Goal: Book appointment/travel/reservation

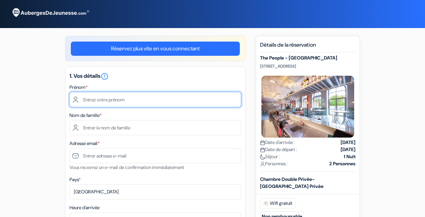
click at [190, 95] on input "text" at bounding box center [155, 99] width 172 height 15
type input "[PERSON_NAME]"
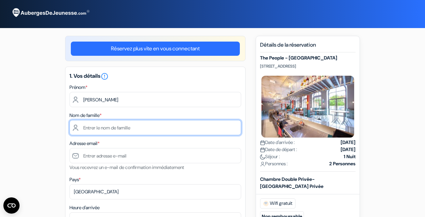
type input "[PERSON_NAME]"
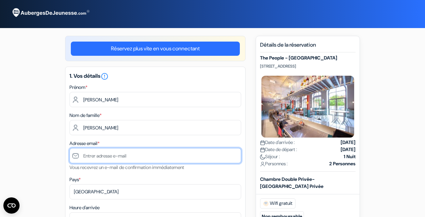
type input "[EMAIL_ADDRESS][DOMAIN_NAME]"
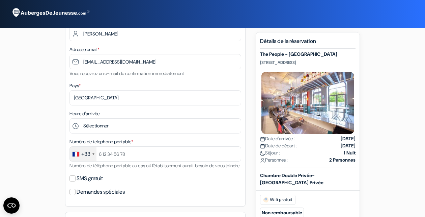
scroll to position [106, 0]
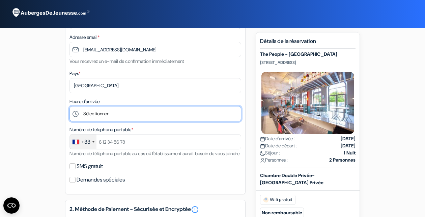
click at [69, 106] on select "Sélectionner 1:00 2:00 3:00 4:00 5:00 6:00 7:00 8:00 9:00 10:00 11:00 12:00 13:…" at bounding box center [155, 113] width 172 height 15
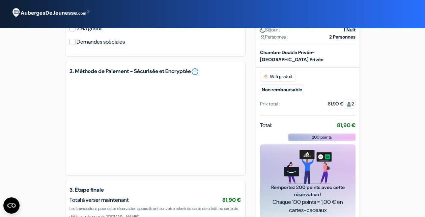
scroll to position [182, 0]
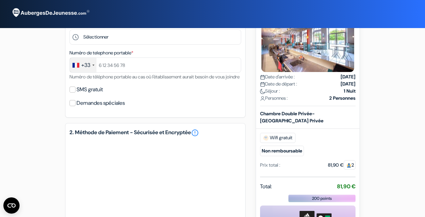
click at [172, 94] on div "SMS gratuit" at bounding box center [155, 89] width 172 height 9
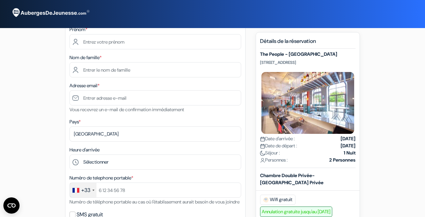
scroll to position [5, 0]
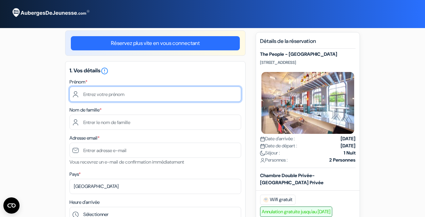
click at [168, 90] on input "text" at bounding box center [155, 93] width 172 height 15
type input "[PERSON_NAME]"
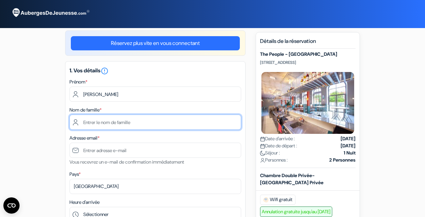
type input "[PERSON_NAME]"
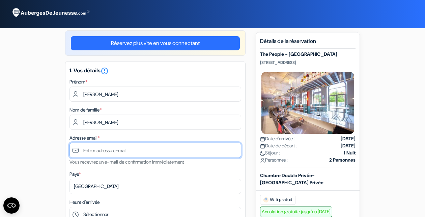
type input "[EMAIL_ADDRESS][DOMAIN_NAME]"
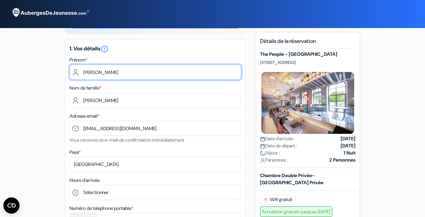
scroll to position [134, 0]
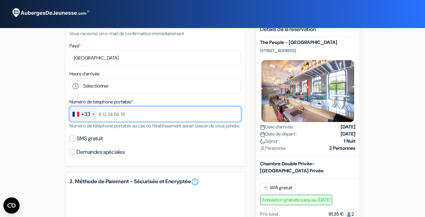
click at [136, 112] on input "text" at bounding box center [155, 113] width 172 height 15
click at [128, 113] on input "text" at bounding box center [155, 113] width 172 height 15
type input "628939623"
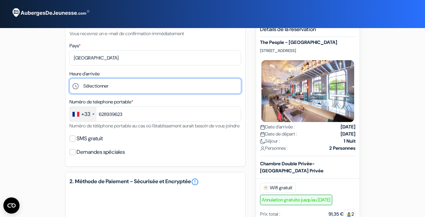
click at [69, 78] on select "Sélectionner 1:00 2:00 3:00 4:00 5:00 6:00 7:00 8:00 9:00 10:00 11:00 12:00 13:…" at bounding box center [155, 85] width 172 height 15
select select "11"
click option "11:00" at bounding box center [0, 0] width 0 height 0
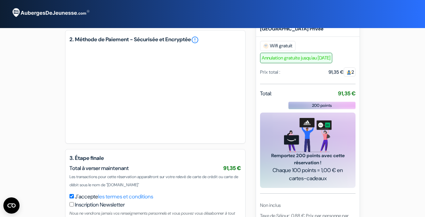
scroll to position [328, 0]
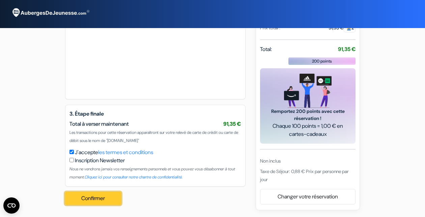
click at [98, 199] on button "Confirmer Loading..." at bounding box center [93, 198] width 56 height 13
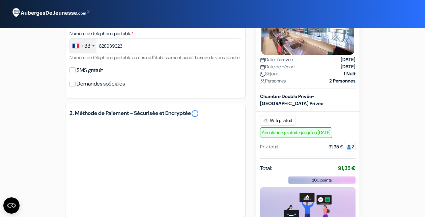
scroll to position [329, 0]
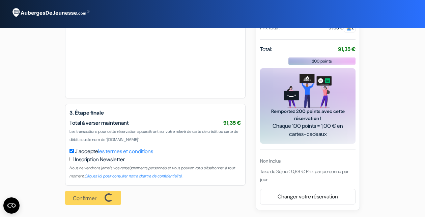
click at [96, 198] on div "Confirmer Loading... Traitement de la demande..." at bounding box center [95, 197] width 60 height 25
